Goal: Information Seeking & Learning: Learn about a topic

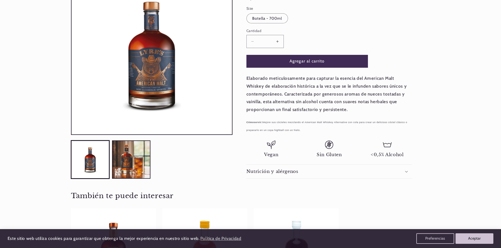
scroll to position [105, 0]
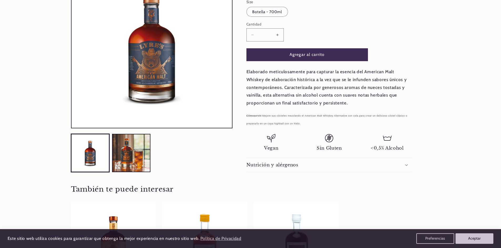
click at [286, 167] on h2 "Nutrición y alérgenos" at bounding box center [272, 165] width 52 height 6
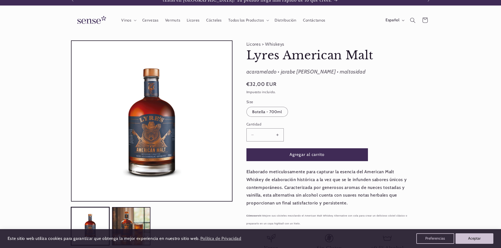
scroll to position [0, 0]
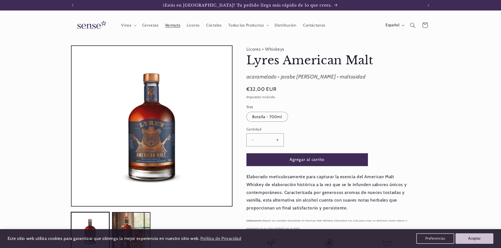
click at [173, 27] on span "Vermuts" at bounding box center [172, 25] width 15 height 5
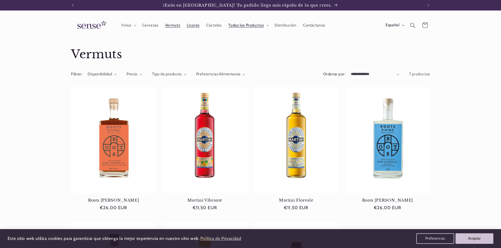
drag, startPoint x: 194, startPoint y: 24, endPoint x: 198, endPoint y: 24, distance: 3.4
click at [195, 24] on span "Licores" at bounding box center [193, 25] width 13 height 5
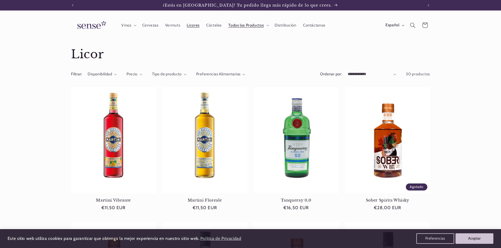
click at [215, 26] on span "Cócteles" at bounding box center [214, 25] width 16 height 5
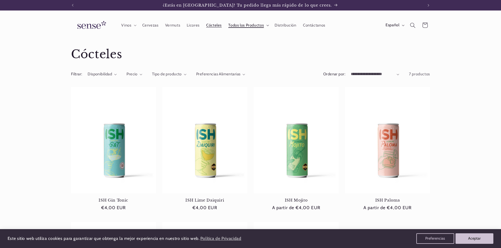
click at [260, 26] on span "Todos los Productos" at bounding box center [245, 25] width 35 height 5
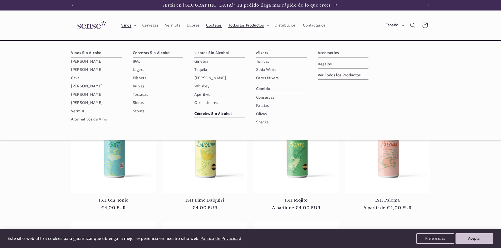
click at [132, 26] on summary "Vinos" at bounding box center [128, 25] width 21 height 12
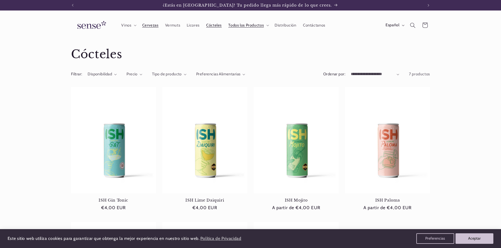
click at [154, 25] on span "Cervezas" at bounding box center [150, 25] width 16 height 5
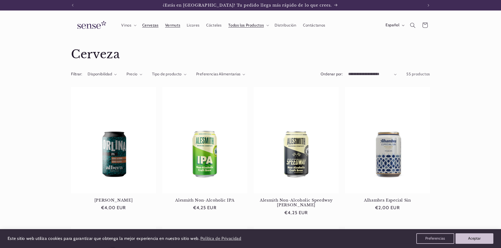
click at [169, 29] on link "Vermuts" at bounding box center [173, 25] width 22 height 12
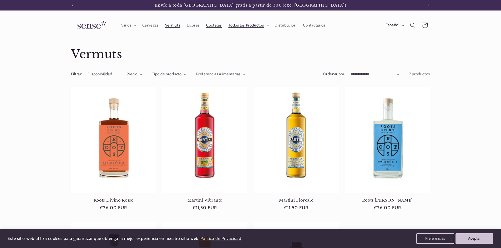
click at [211, 26] on span "Cócteles" at bounding box center [214, 25] width 16 height 5
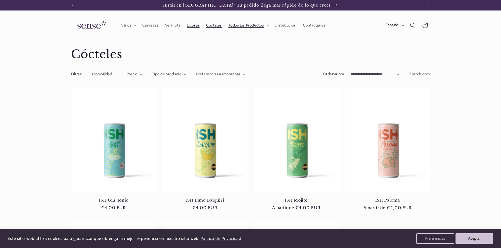
click at [191, 26] on span "Licores" at bounding box center [193, 25] width 13 height 5
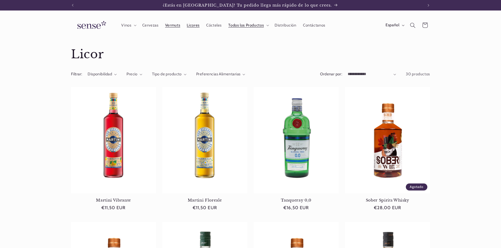
click at [172, 27] on span "Vermuts" at bounding box center [172, 25] width 15 height 5
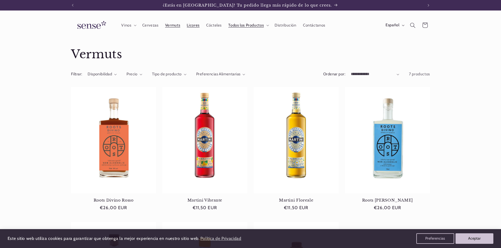
click at [189, 27] on span "Licores" at bounding box center [193, 25] width 13 height 5
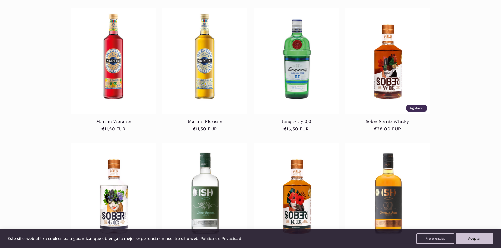
scroll to position [131, 0]
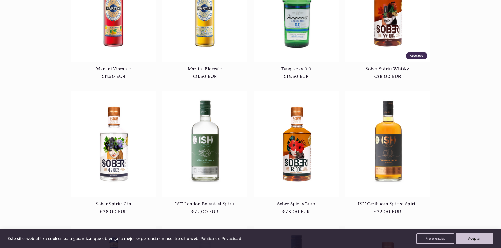
click at [303, 67] on link "Tanqueray 0,0" at bounding box center [296, 69] width 85 height 5
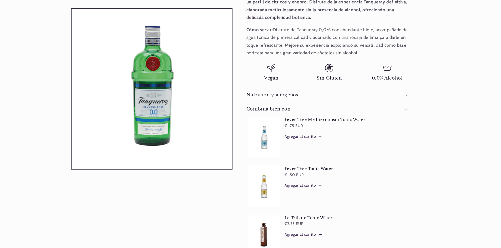
scroll to position [184, 0]
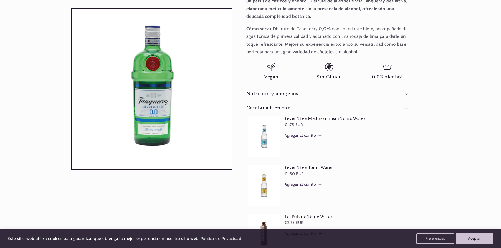
click at [405, 95] on icon at bounding box center [406, 95] width 3 height 2
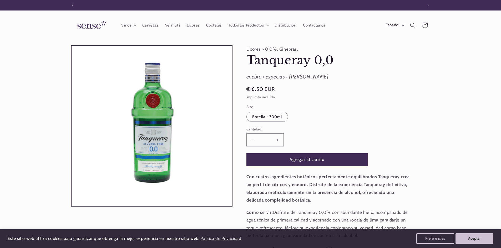
scroll to position [0, 0]
